Goal: Task Accomplishment & Management: Use online tool/utility

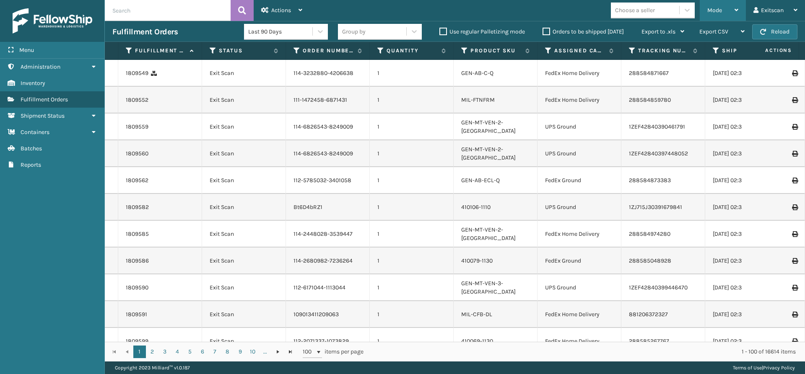
click at [732, 11] on div "Mode" at bounding box center [722, 10] width 31 height 21
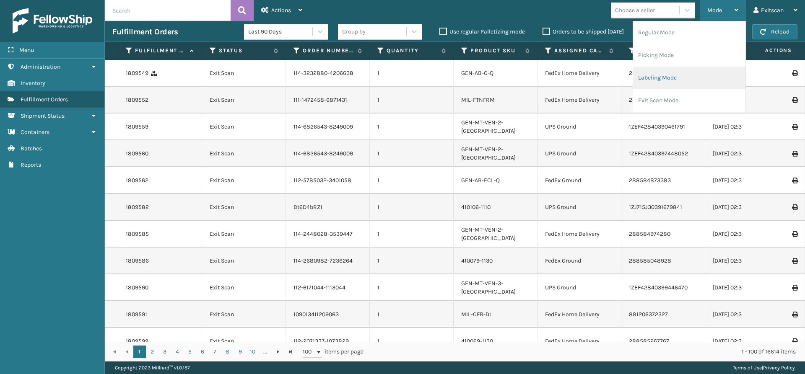
click at [685, 84] on li "Labeling Mode" at bounding box center [689, 78] width 112 height 23
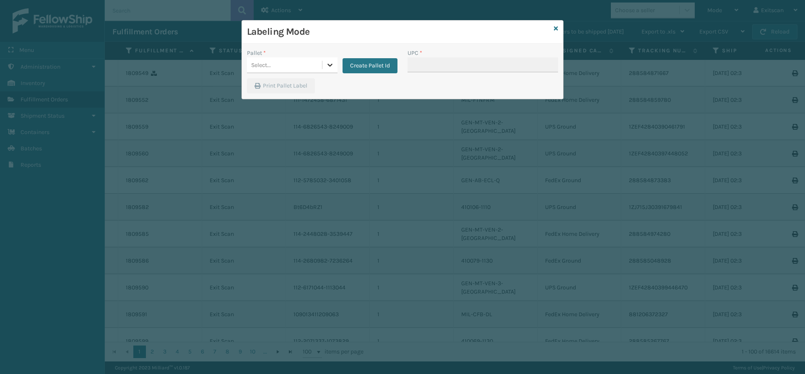
click at [325, 65] on div at bounding box center [329, 64] width 15 height 15
click at [304, 90] on div "FDXG-07795DBLH6" at bounding box center [292, 86] width 91 height 16
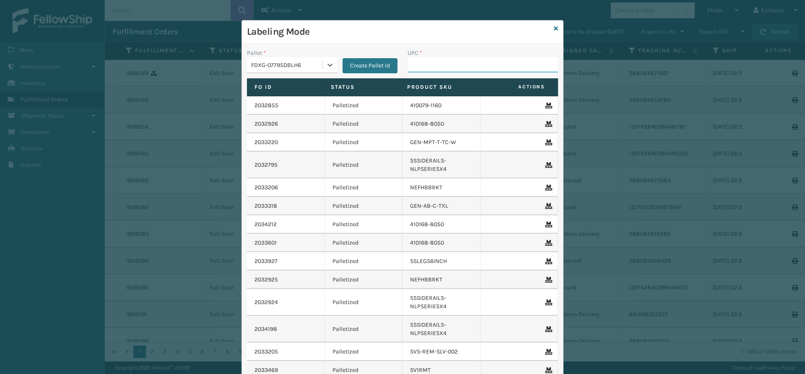
click at [442, 64] on input "UPC *" at bounding box center [483, 64] width 151 height 15
type input "GEN-HBBRKT-EK-C-H-B-A"
type input "SSSIDERAILS-NLPSERIESX4"
type input "127780A630052"
type input "12778A67S0012"
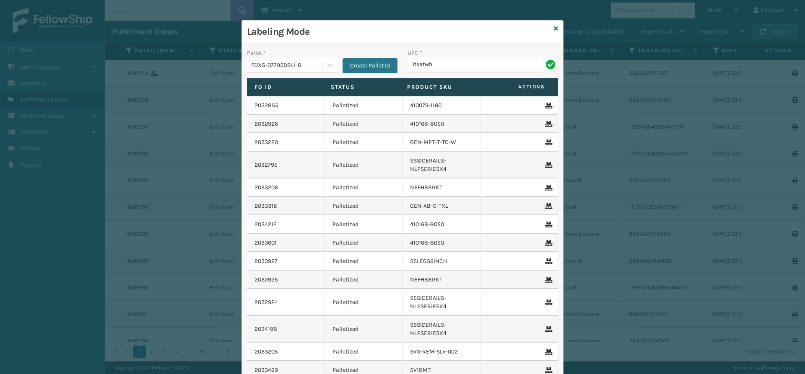
type input "ITSATWHTK"
type input "PS3-A29020-1"
type input "SV2RMT"
type input "GRYHBSP20-1"
